Goal: Transaction & Acquisition: Purchase product/service

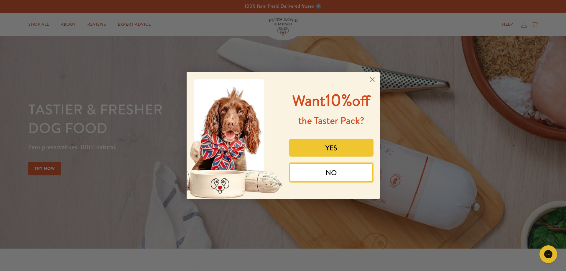
click at [321, 148] on button "YES" at bounding box center [331, 148] width 84 height 18
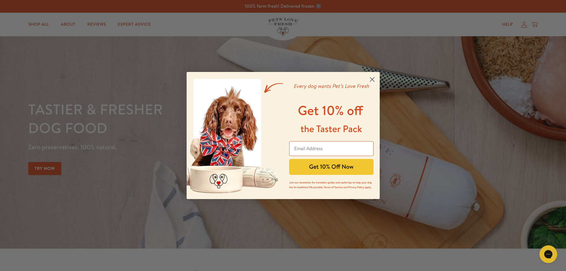
click at [372, 79] on icon "Close dialog" at bounding box center [372, 80] width 4 height 4
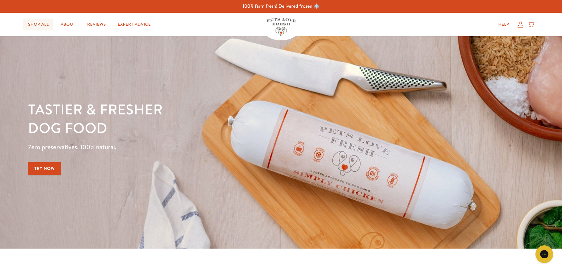
click at [42, 24] on link "Shop All" at bounding box center [38, 25] width 30 height 12
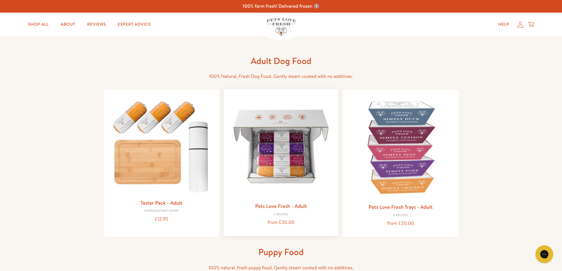
click at [289, 164] on img at bounding box center [280, 146] width 105 height 105
